Goal: Find specific page/section: Find specific page/section

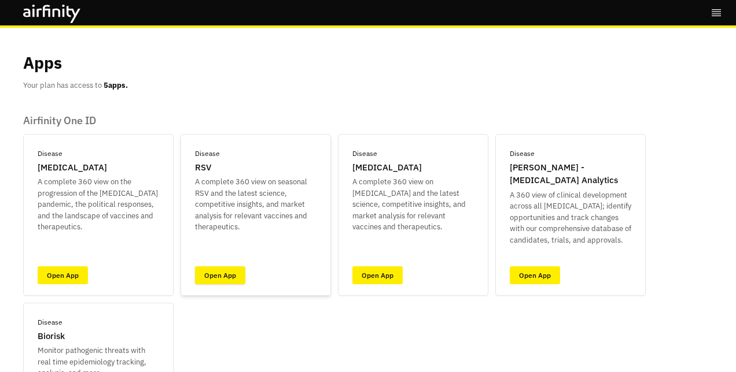
click at [225, 270] on link "Open App" at bounding box center [220, 276] width 50 height 18
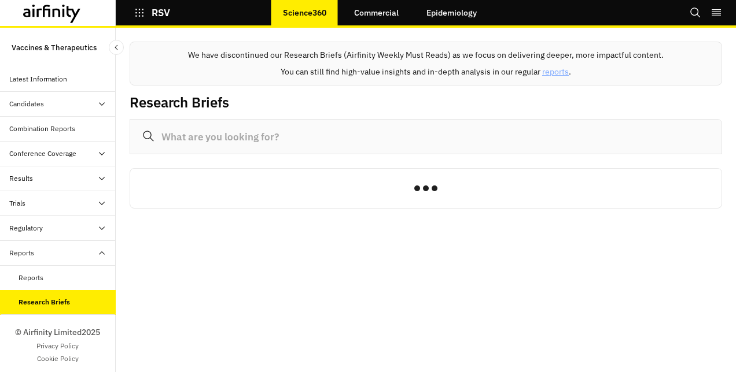
scroll to position [1, 0]
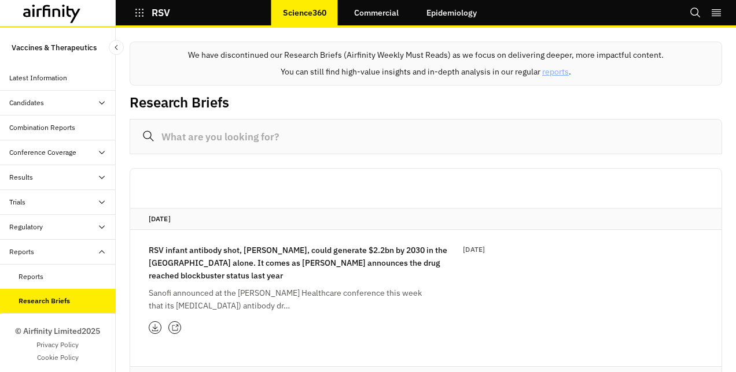
click at [52, 278] on div "Reports" at bounding box center [67, 277] width 97 height 10
